Goal: Navigation & Orientation: Find specific page/section

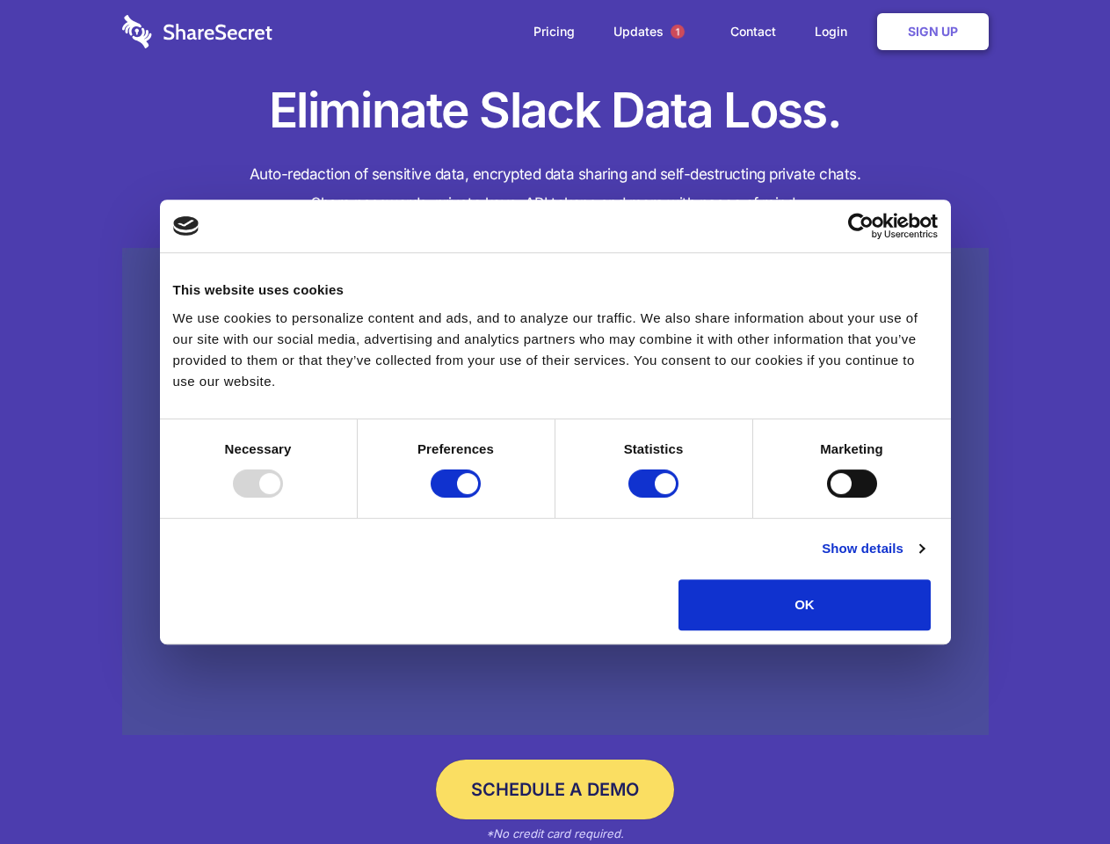
click at [283, 497] on div at bounding box center [258, 483] width 50 height 28
click at [481, 497] on input "Preferences" at bounding box center [456, 483] width 50 height 28
checkbox input "false"
click at [656, 497] on input "Statistics" at bounding box center [653, 483] width 50 height 28
checkbox input "false"
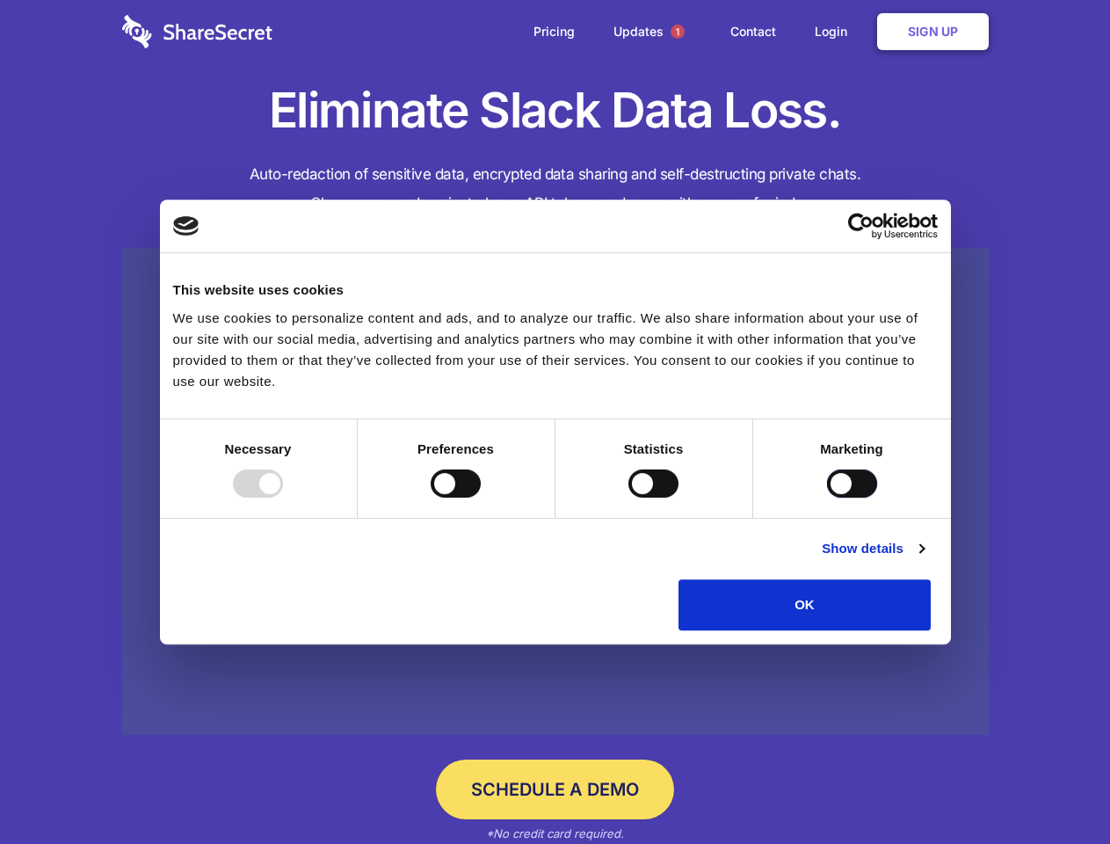
click at [827, 497] on input "Marketing" at bounding box center [852, 483] width 50 height 28
checkbox input "true"
click at [924, 559] on link "Show details" at bounding box center [873, 548] width 102 height 21
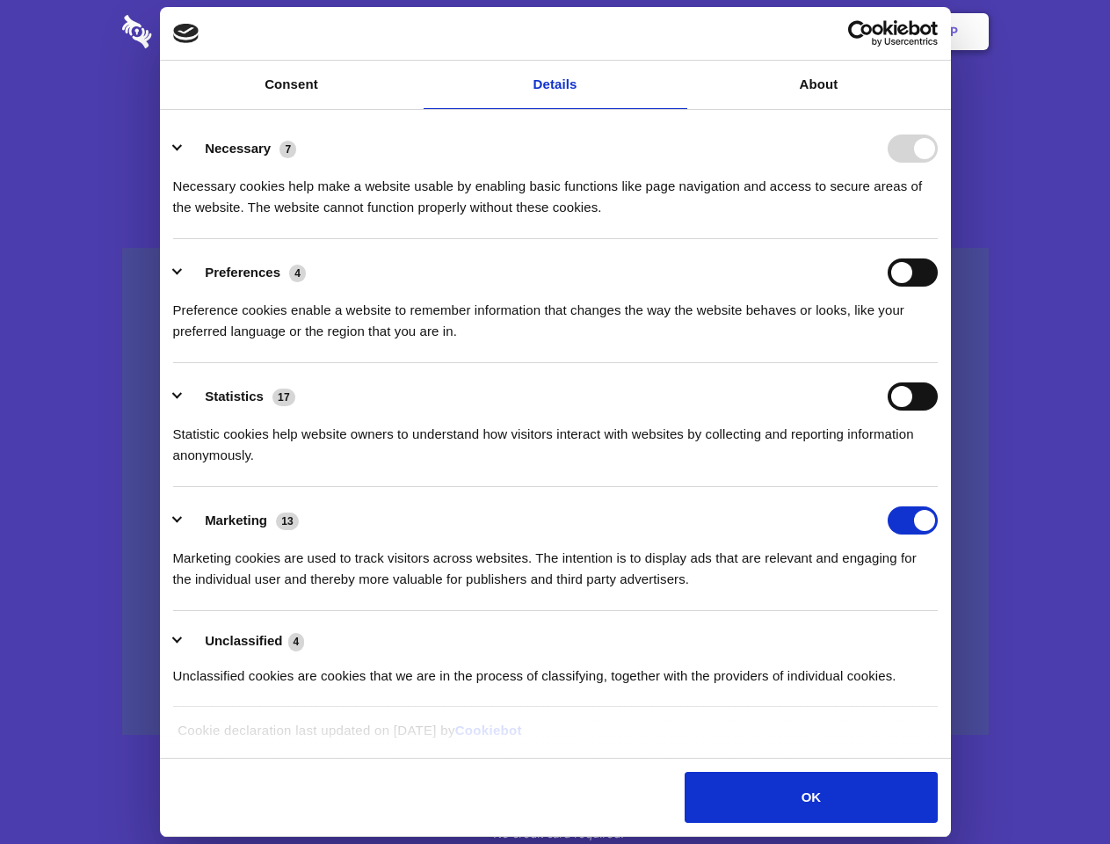
click at [938, 239] on li "Necessary 7 Necessary cookies help make a website usable by enabling basic func…" at bounding box center [555, 177] width 765 height 124
click at [677, 32] on span "1" at bounding box center [678, 32] width 14 height 14
